Goal: Transaction & Acquisition: Purchase product/service

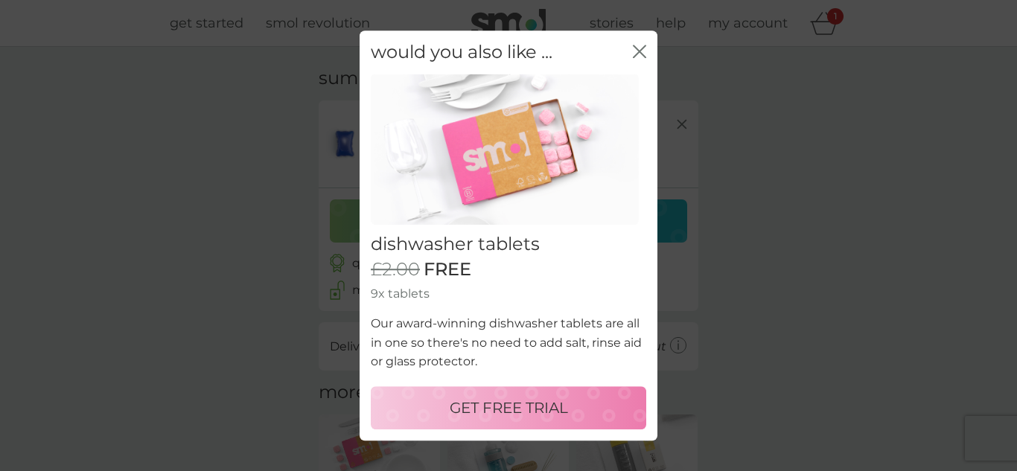
click at [636, 51] on icon "close" at bounding box center [639, 51] width 13 height 13
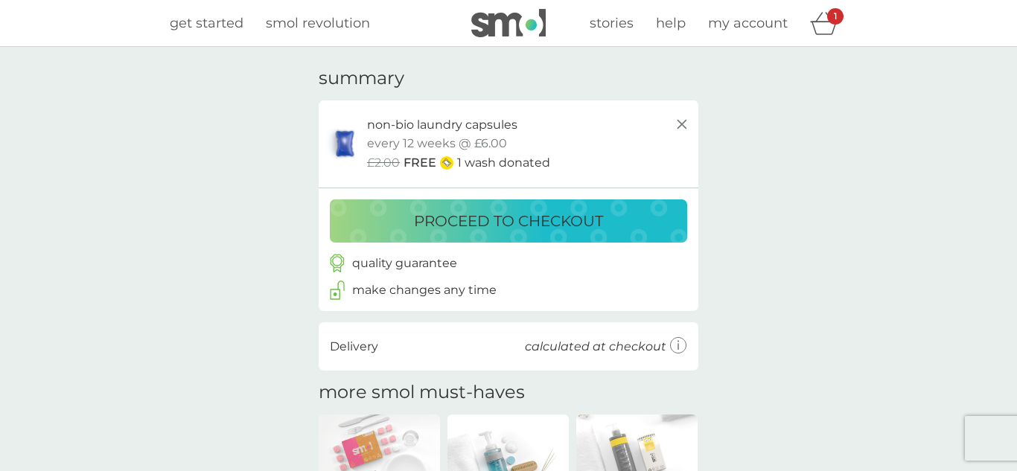
click at [544, 216] on p "proceed to checkout" at bounding box center [508, 221] width 189 height 24
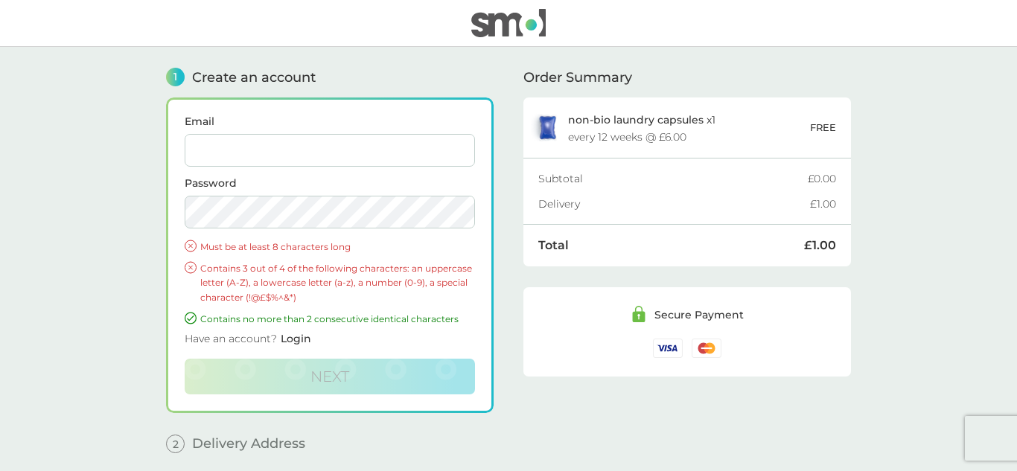
click at [350, 141] on input "Email" at bounding box center [330, 150] width 290 height 33
type input "trish.smith1@outlook.com"
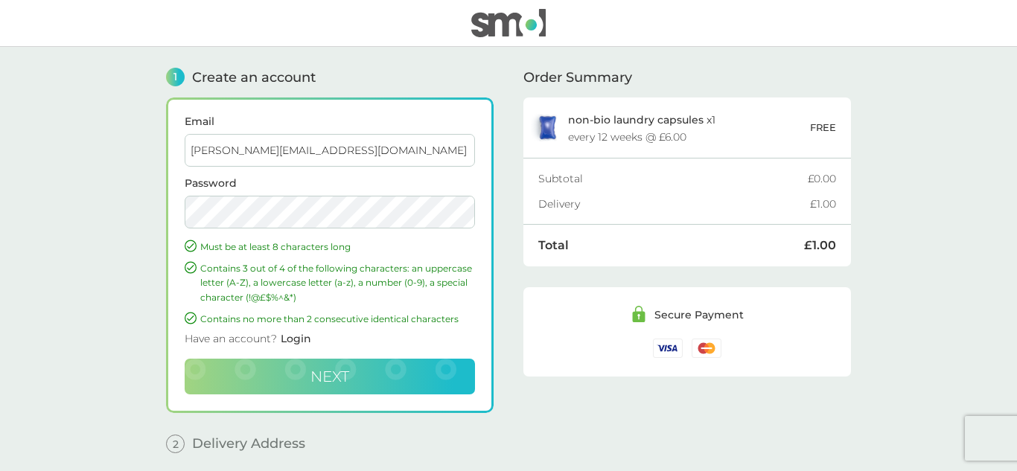
click at [328, 377] on span "Next" at bounding box center [329, 377] width 39 height 18
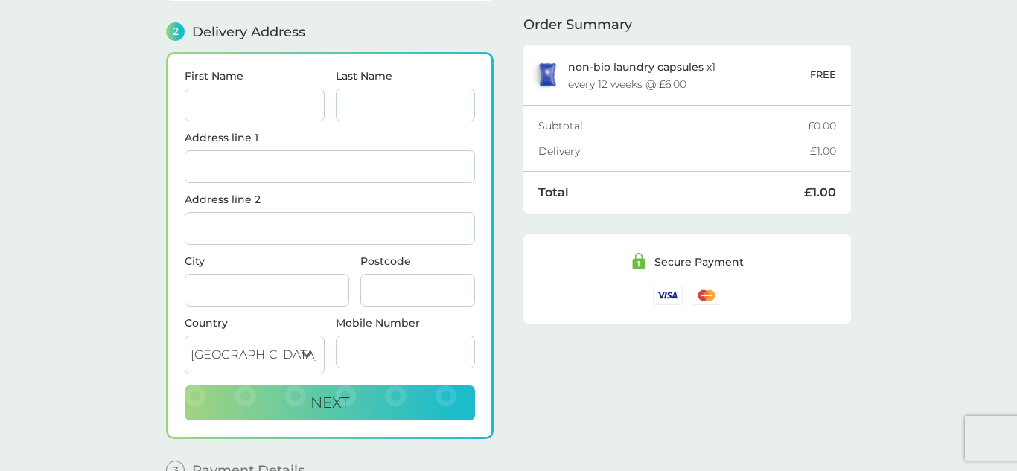
scroll to position [183, 0]
click at [293, 101] on input "First Name" at bounding box center [255, 104] width 140 height 33
type input "[PERSON_NAME]"
type input "9 yeo court"
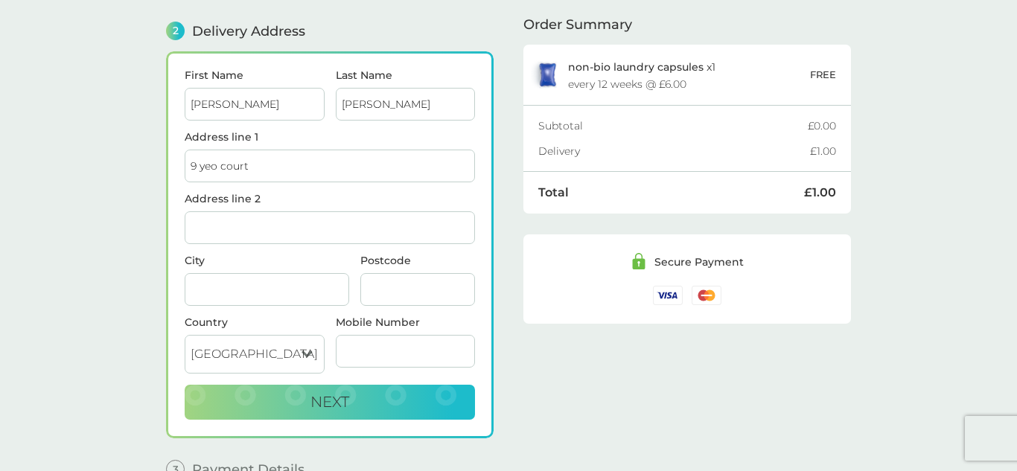
type input "Clevedon"
type input "[GEOGRAPHIC_DATA]"
type input "Bs21 6ql"
type input "07981173203"
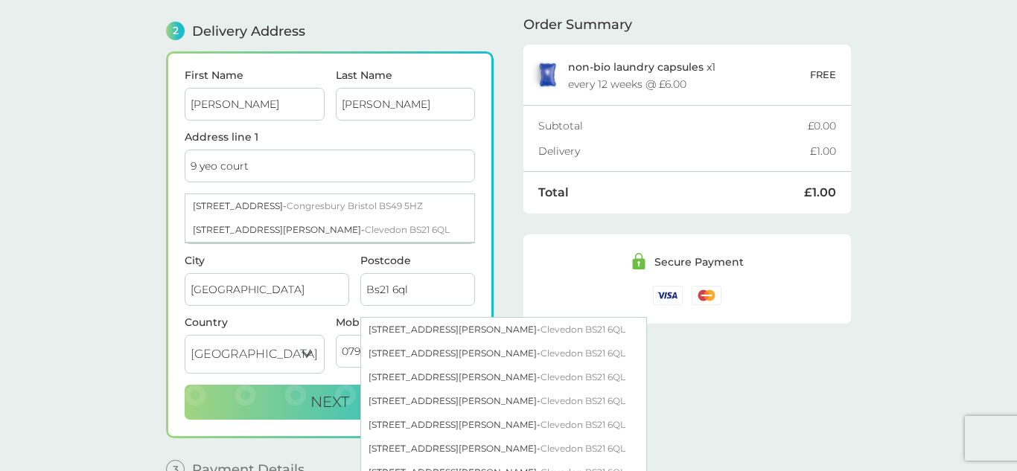
click at [687, 409] on div "Order Summary non-bio laundry capsules x 1 every 12 weeks @ £6.00 FREE Subtotal…" at bounding box center [687, 177] width 328 height 626
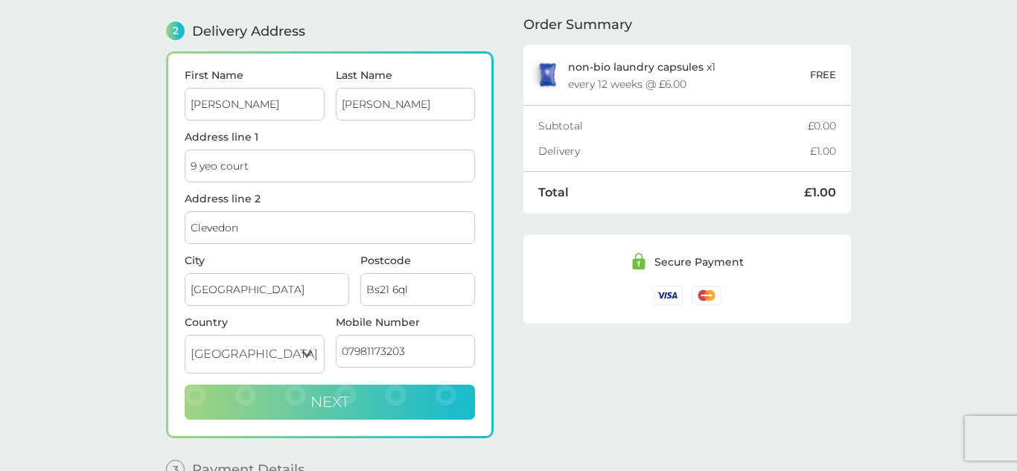
click at [327, 400] on span "Next" at bounding box center [329, 402] width 39 height 18
checkbox input "true"
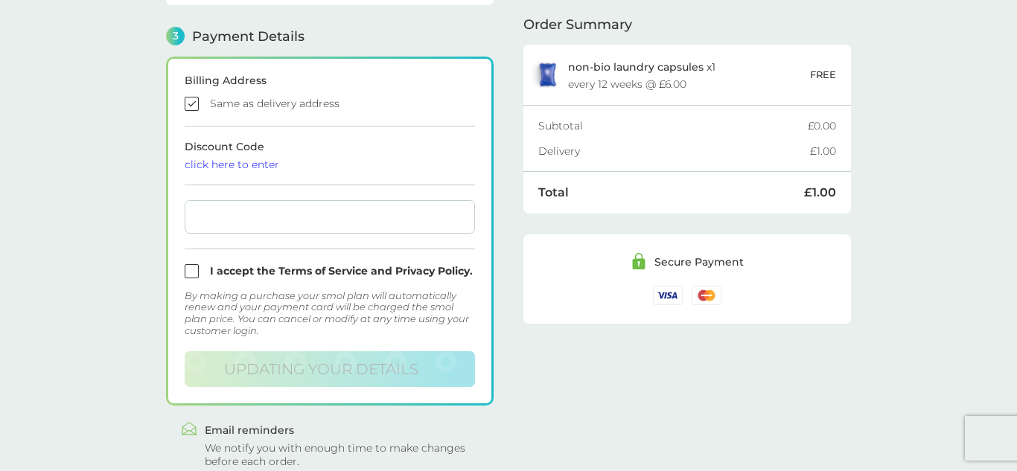
scroll to position [426, 0]
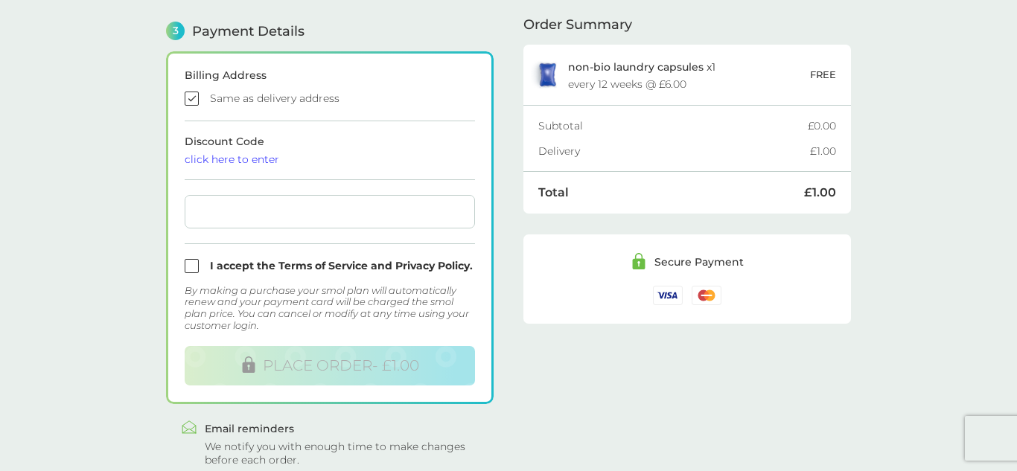
click at [194, 266] on input "checkbox" at bounding box center [330, 266] width 290 height 14
checkbox input "true"
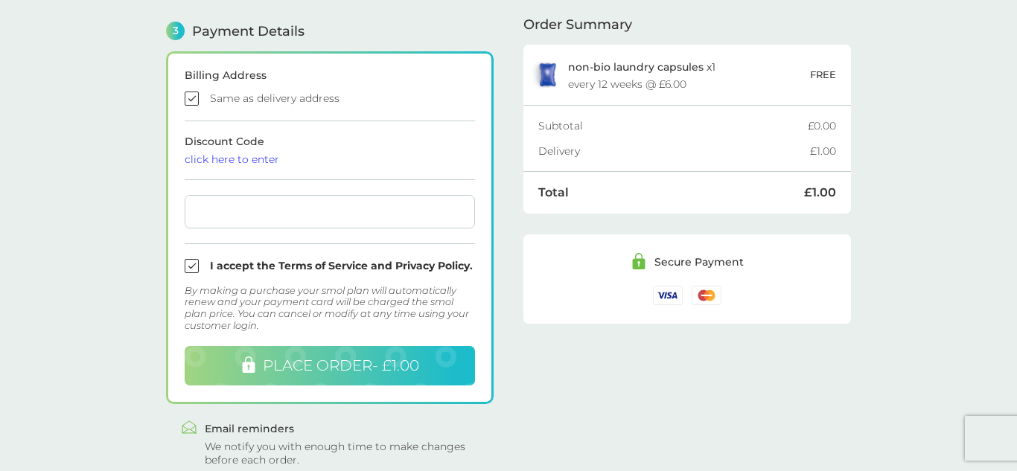
click at [332, 373] on span "PLACE ORDER - £1.00" at bounding box center [341, 366] width 156 height 18
